Goal: Task Accomplishment & Management: Manage account settings

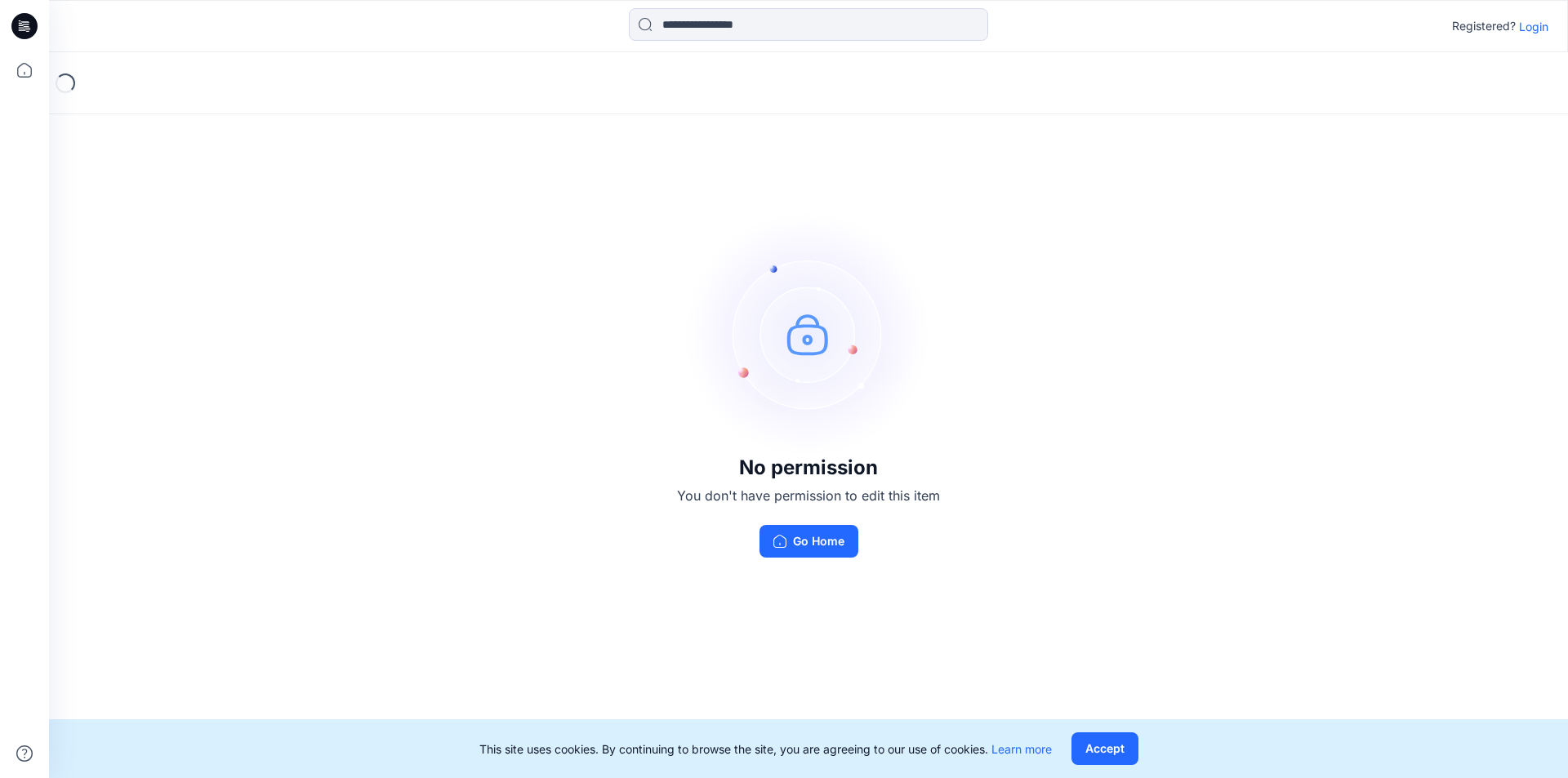
click at [1534, 33] on p "Login" at bounding box center [1534, 26] width 29 height 17
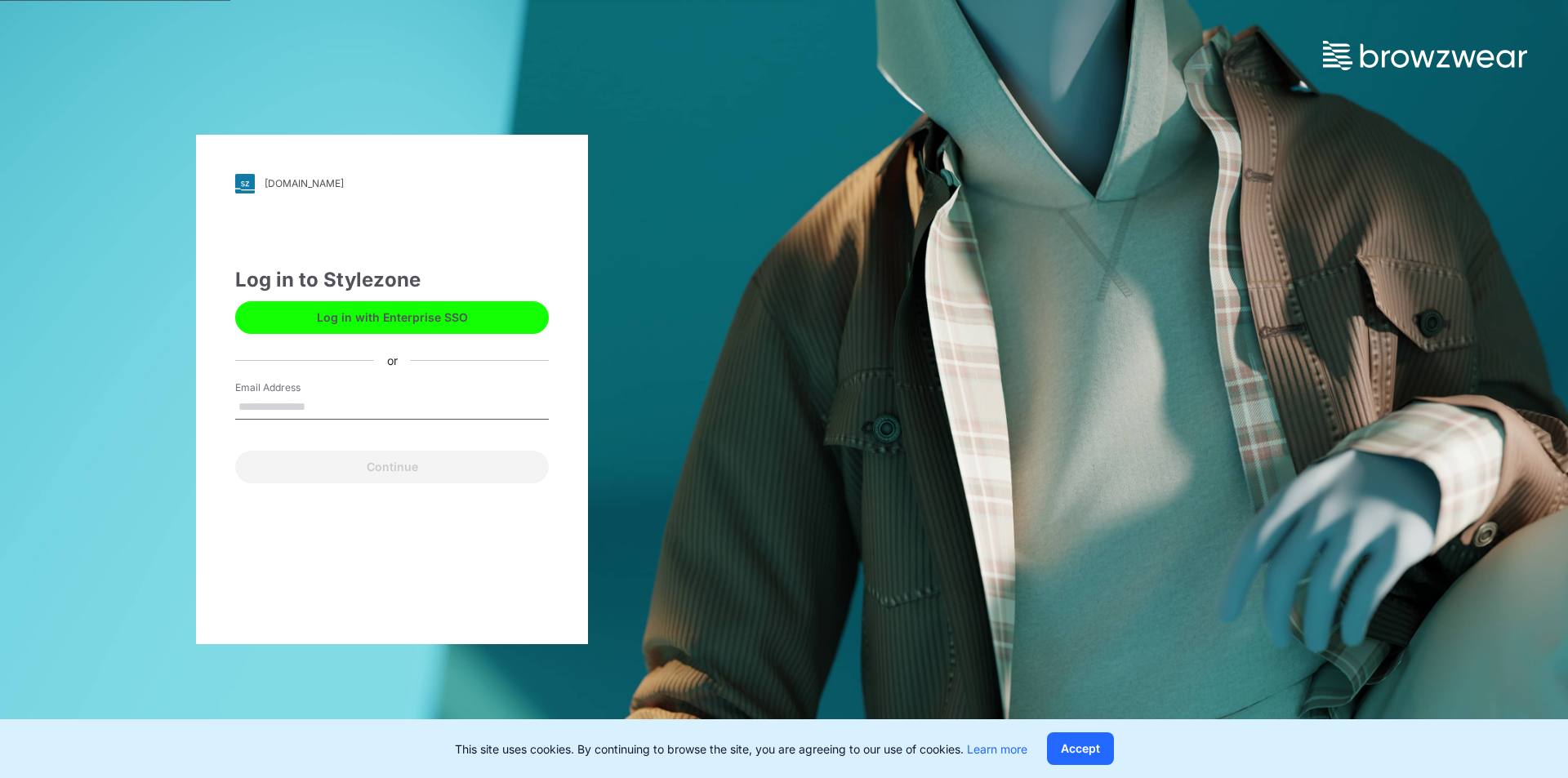
click at [274, 397] on input "Email Address" at bounding box center [392, 408] width 314 height 25
type input "**********"
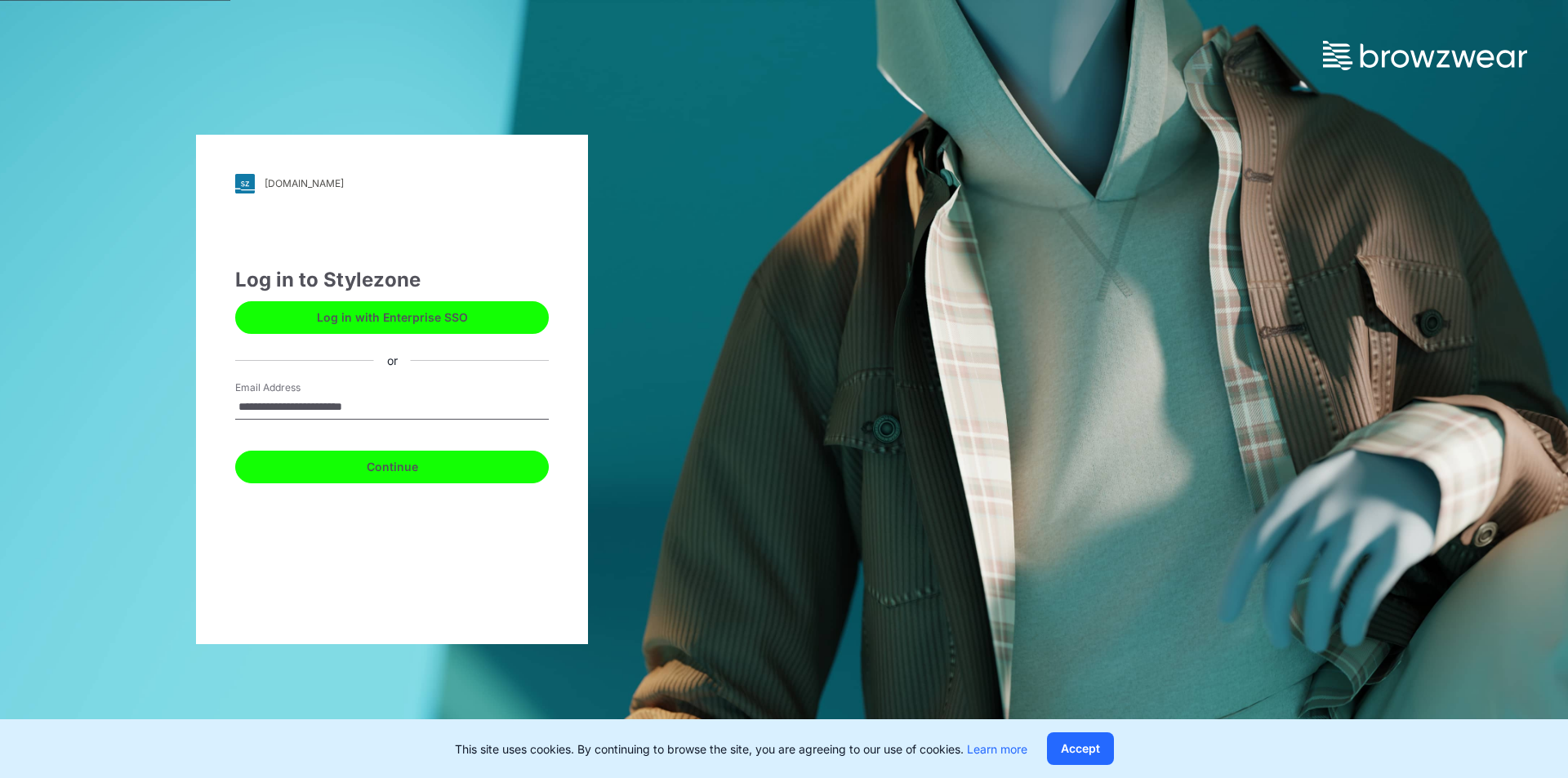
click at [374, 467] on button "Continue" at bounding box center [392, 467] width 314 height 33
